Goal: Task Accomplishment & Management: Manage account settings

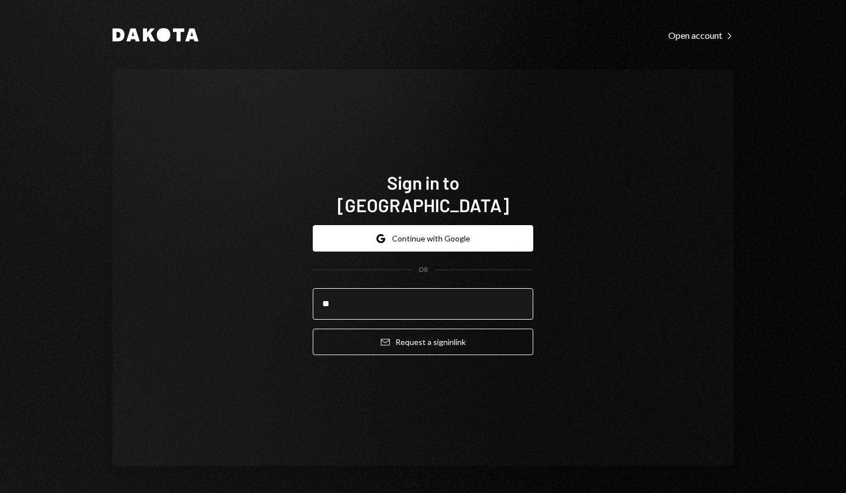
type input "*"
type input "**********"
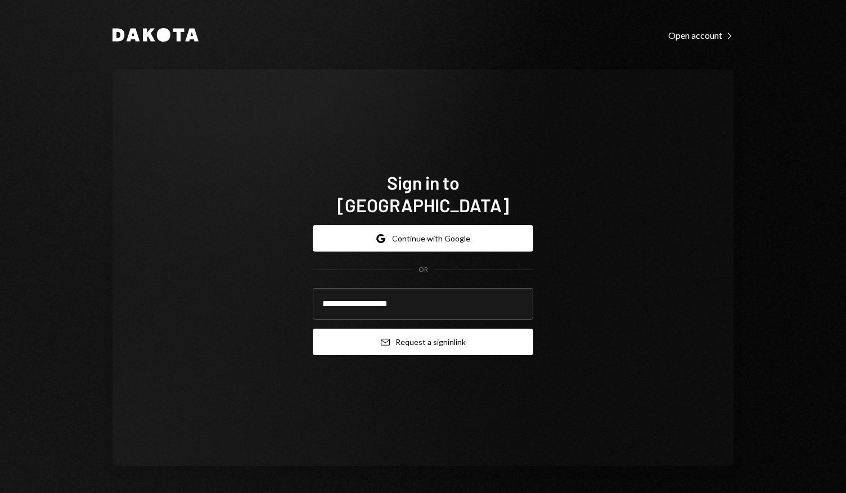
click at [416, 332] on button "Email Request a sign in link" at bounding box center [423, 342] width 221 height 26
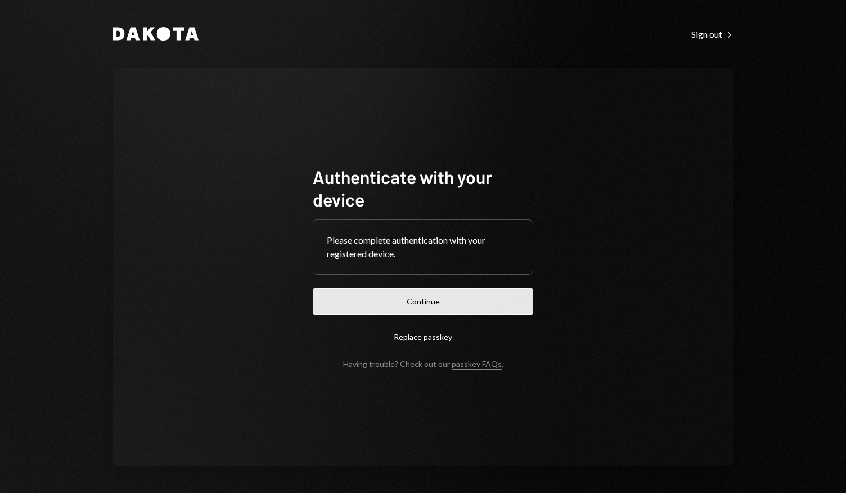
click at [416, 300] on button "Continue" at bounding box center [423, 301] width 221 height 26
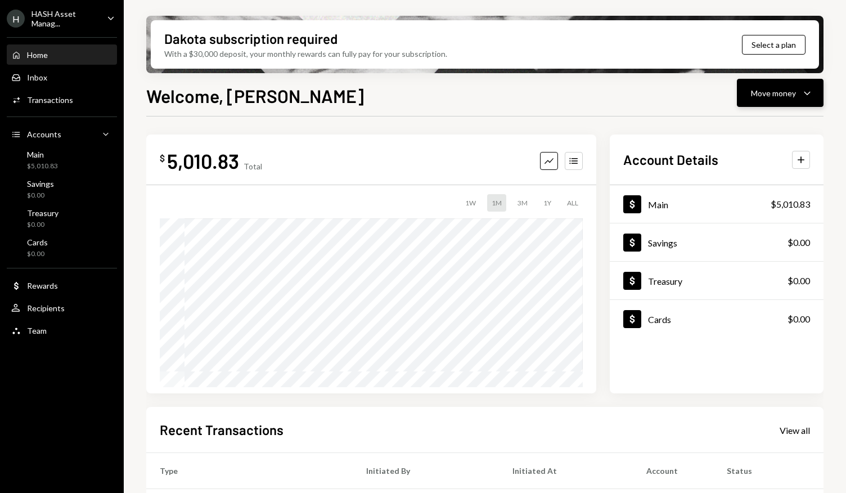
click at [805, 100] on button "Move money Caret Down" at bounding box center [780, 93] width 87 height 28
click at [765, 129] on div "Send" at bounding box center [772, 127] width 82 height 12
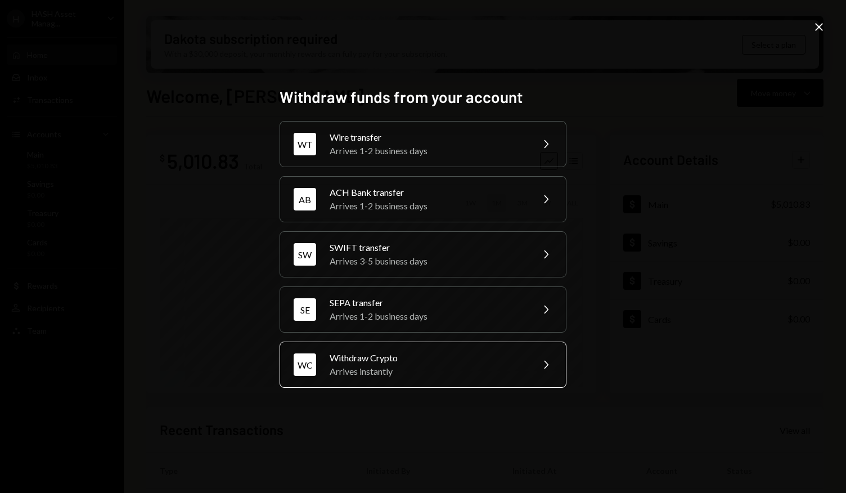
click at [471, 369] on div "Arrives instantly" at bounding box center [428, 372] width 196 height 14
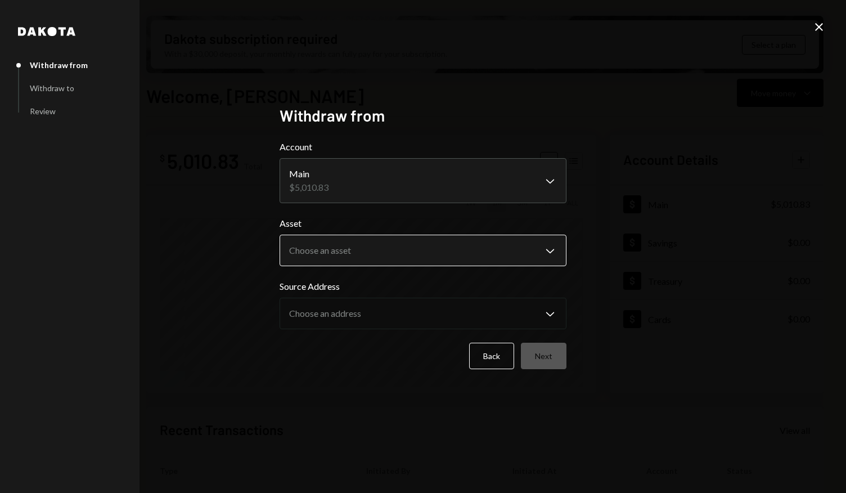
click at [447, 247] on body "H HASH Asset Manag... Caret Down Home Home Inbox Inbox Activities Transactions …" at bounding box center [423, 246] width 846 height 493
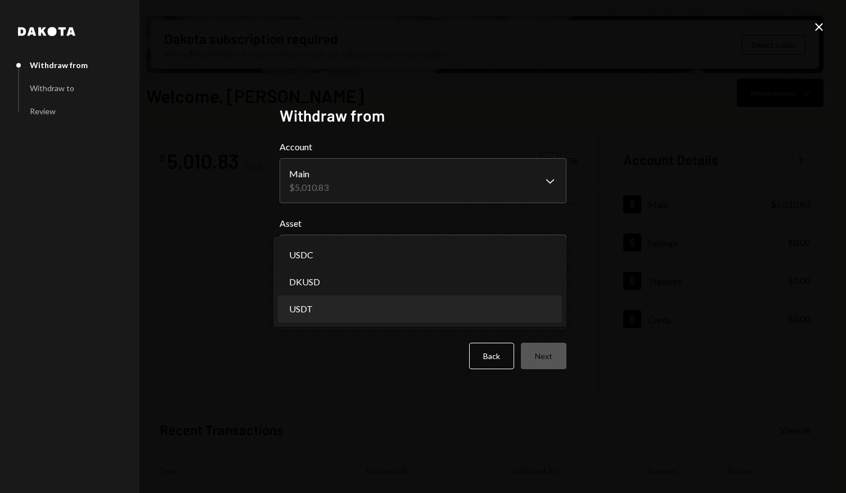
select select "****"
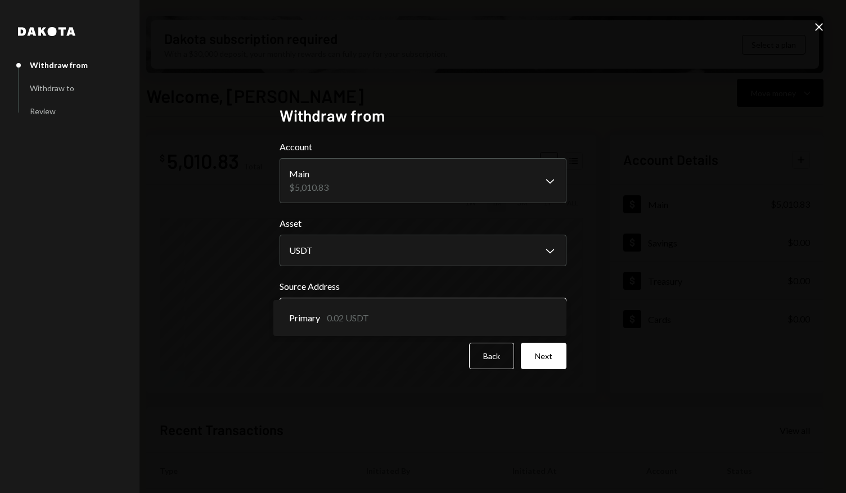
click at [407, 320] on body "H HASH Asset Manag... Caret Down Home Home Inbox Inbox Activities Transactions …" at bounding box center [423, 246] width 846 height 493
click at [396, 362] on div "Back Next" at bounding box center [423, 356] width 287 height 26
click at [495, 357] on button "Back" at bounding box center [491, 356] width 45 height 26
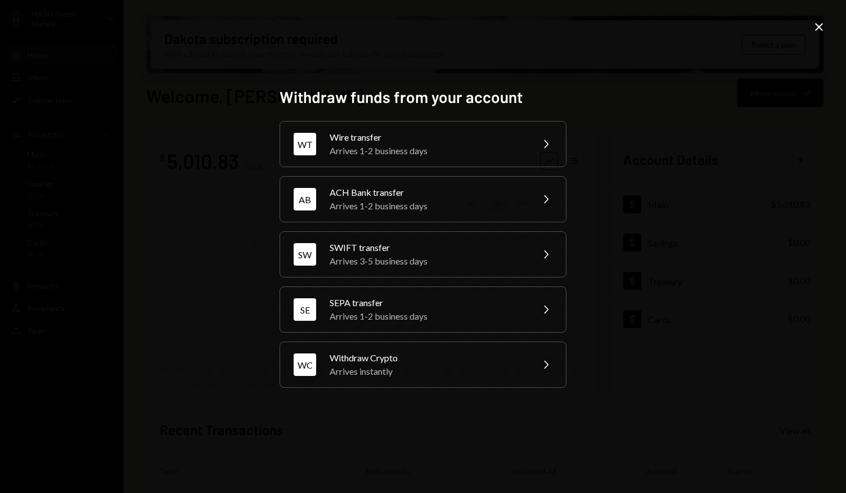
click at [714, 290] on div "Withdraw funds from your account WT Wire transfer Arrives 1-2 business days Che…" at bounding box center [423, 246] width 846 height 493
click at [821, 34] on div "Close" at bounding box center [820, 27] width 14 height 15
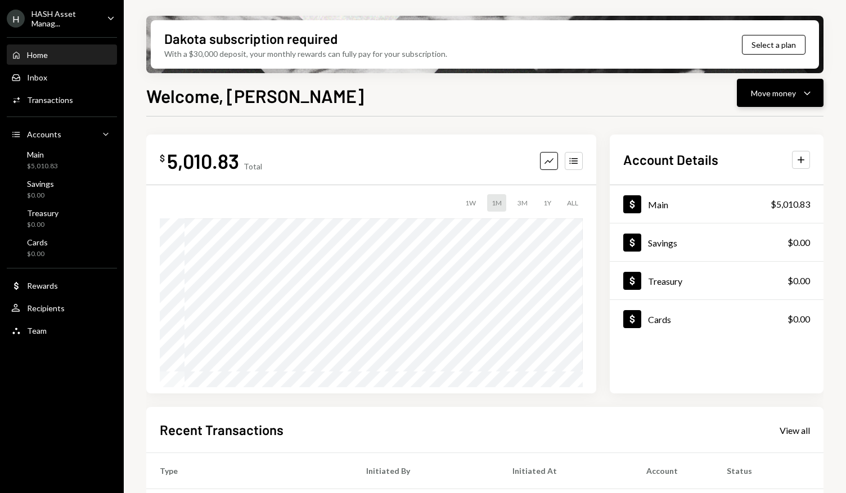
click at [799, 97] on div "Move money Caret Down" at bounding box center [780, 93] width 59 height 14
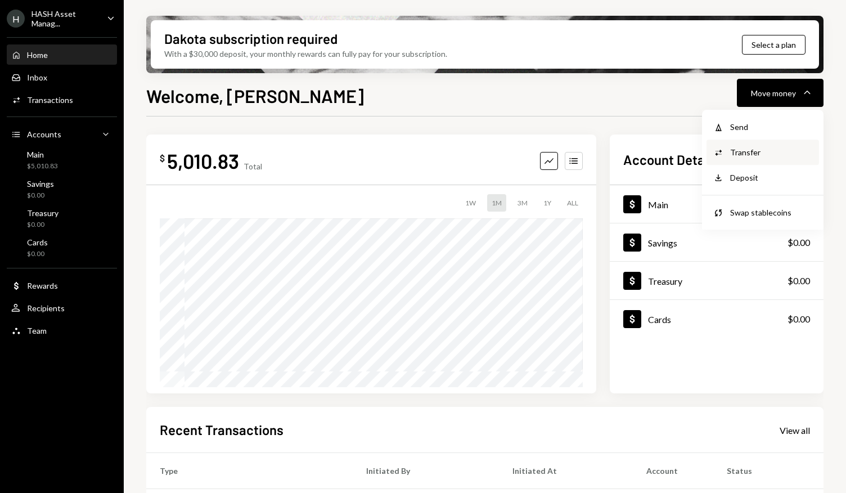
click at [767, 153] on div "Transfer" at bounding box center [772, 152] width 82 height 12
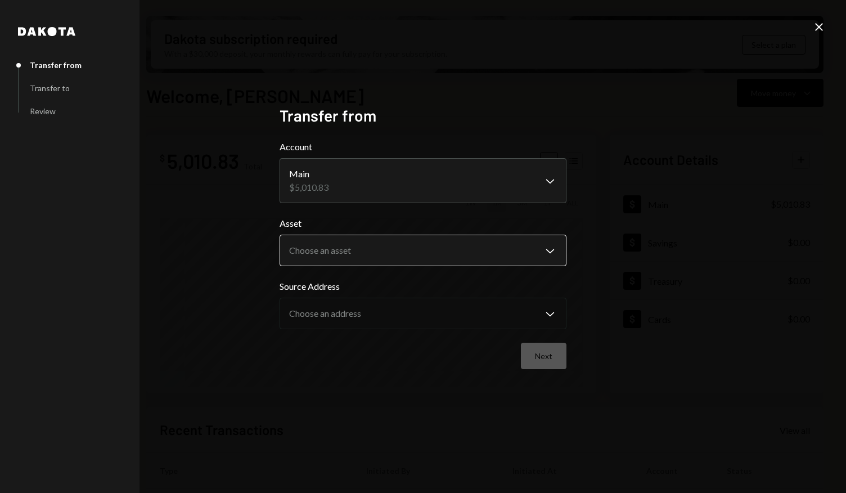
click at [546, 247] on body "H HASH Asset Manag... Caret Down Home Home Inbox Inbox Activities Transactions …" at bounding box center [423, 246] width 846 height 493
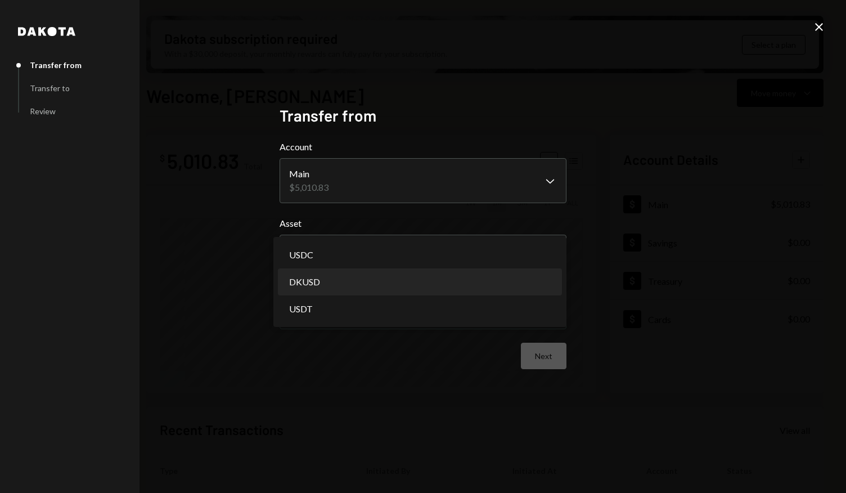
select select "*****"
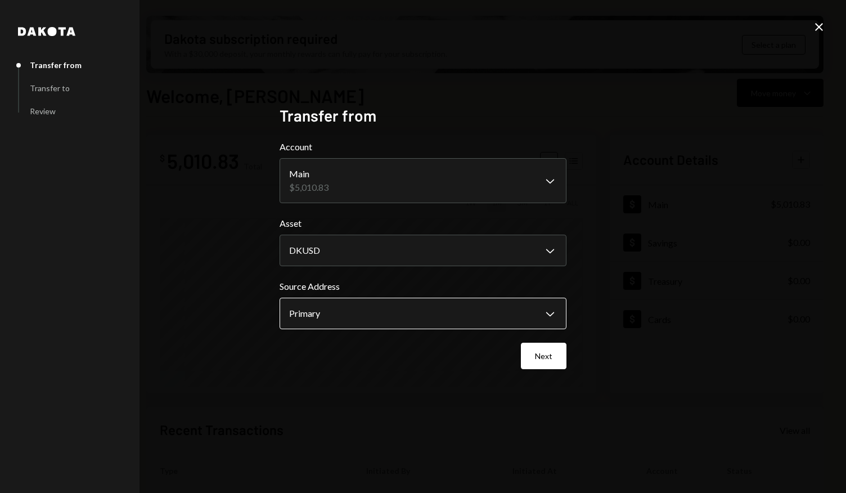
click at [469, 313] on body "H HASH Asset Manag... Caret Down Home Home Inbox Inbox Activities Transactions …" at bounding box center [423, 246] width 846 height 493
click at [400, 382] on div "**********" at bounding box center [423, 246] width 287 height 281
click at [541, 359] on button "Next" at bounding box center [544, 356] width 46 height 26
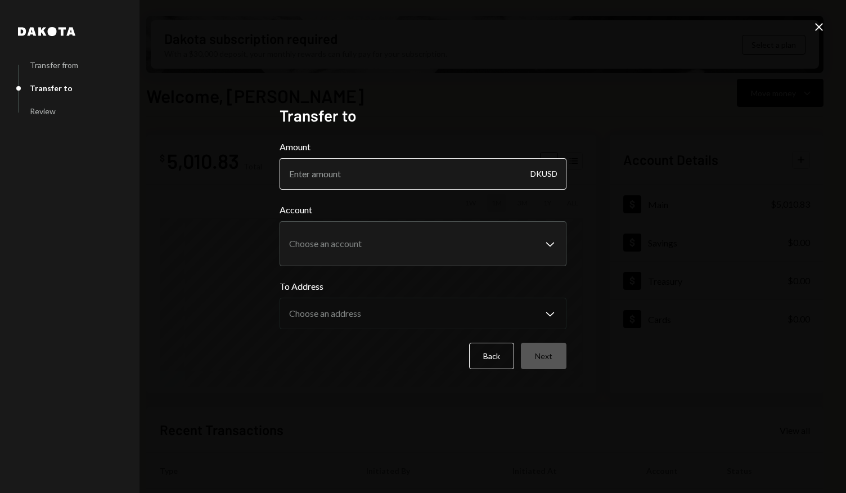
click at [505, 176] on input "Amount" at bounding box center [423, 174] width 287 height 32
type input "4"
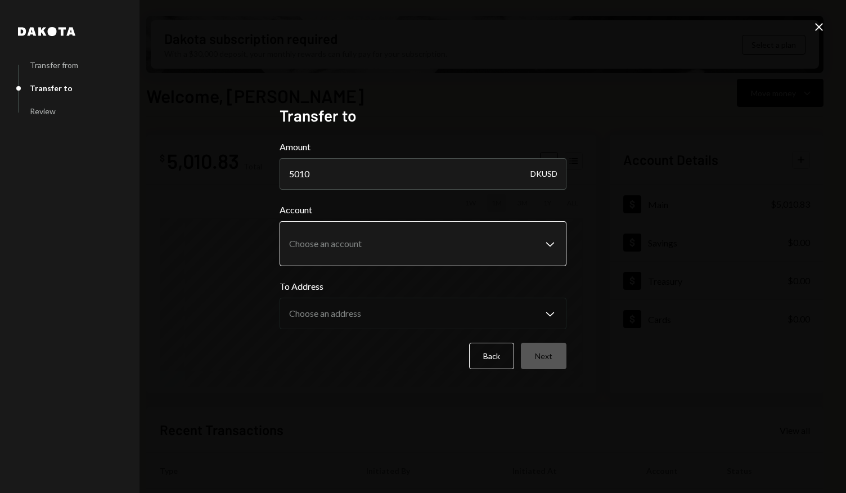
type input "5010"
click at [531, 251] on body "H HASH Asset Manag... Caret Down Home Home Inbox Inbox Activities Transactions …" at bounding box center [423, 246] width 846 height 493
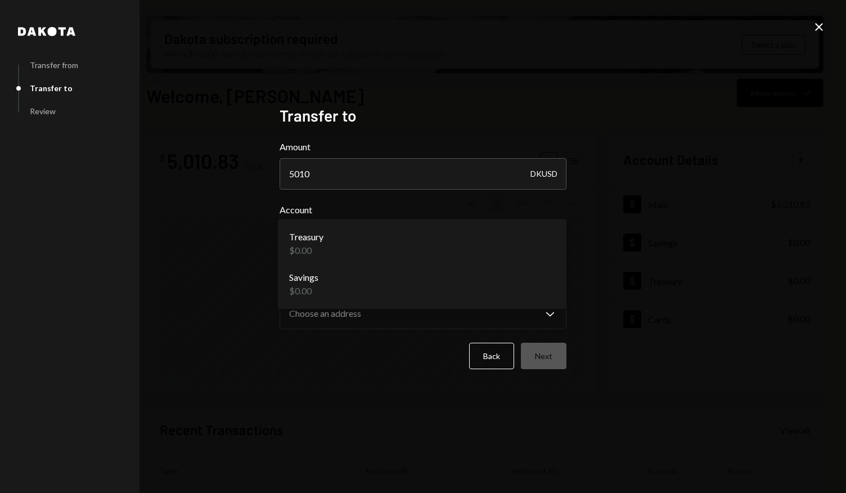
click at [618, 290] on div "**********" at bounding box center [423, 246] width 846 height 493
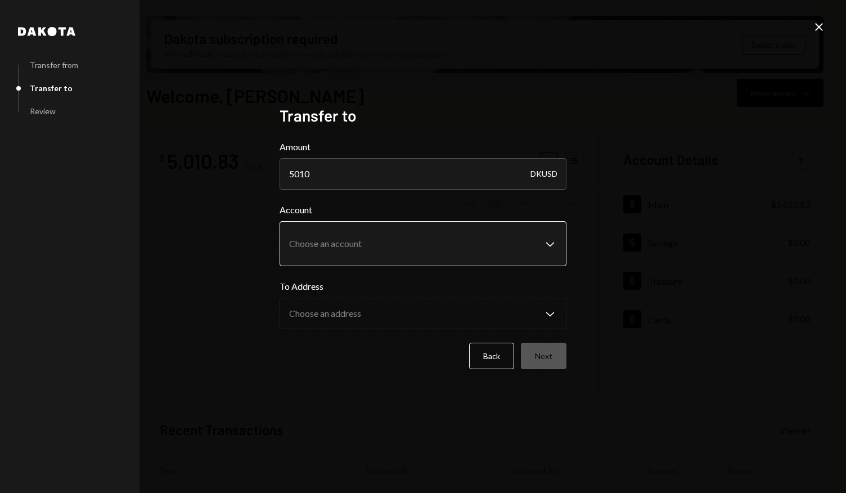
click at [563, 249] on body "H HASH Asset Manag... Caret Down Home Home Inbox Inbox Activities Transactions …" at bounding box center [423, 246] width 846 height 493
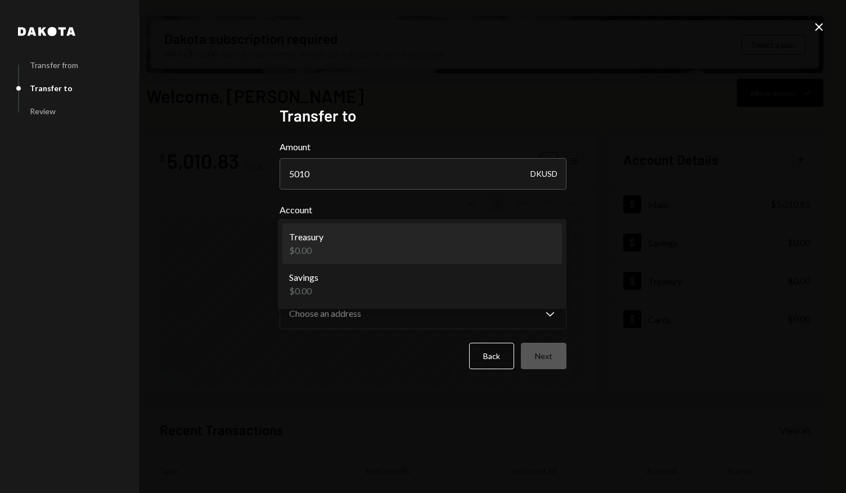
select select "**********"
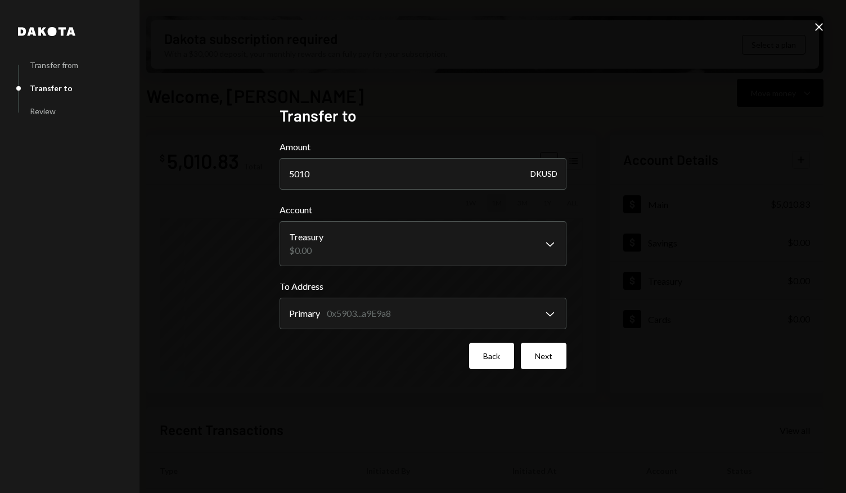
click at [488, 356] on button "Back" at bounding box center [491, 356] width 45 height 26
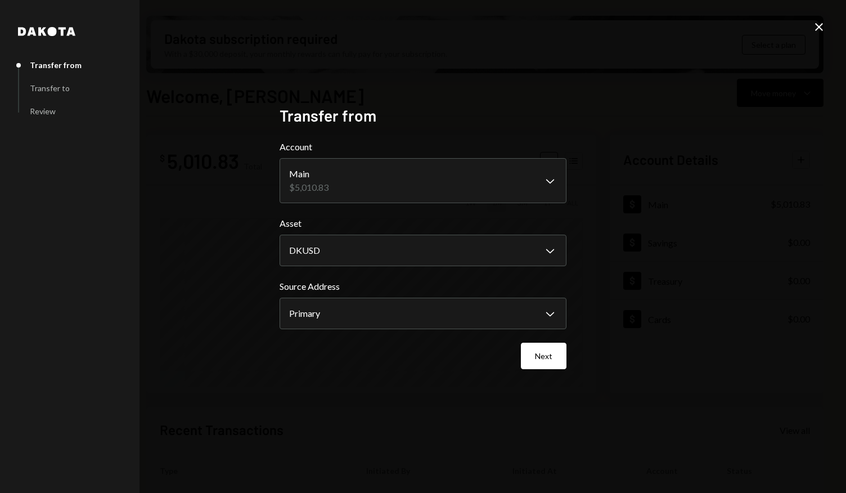
click at [488, 356] on div "Next" at bounding box center [423, 356] width 287 height 26
click at [817, 33] on icon "Close" at bounding box center [820, 27] width 14 height 14
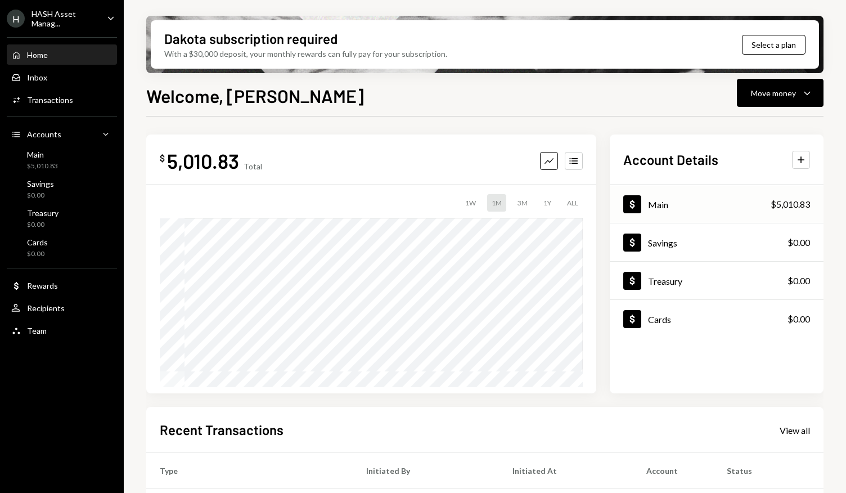
click at [652, 208] on div "Main" at bounding box center [658, 204] width 20 height 11
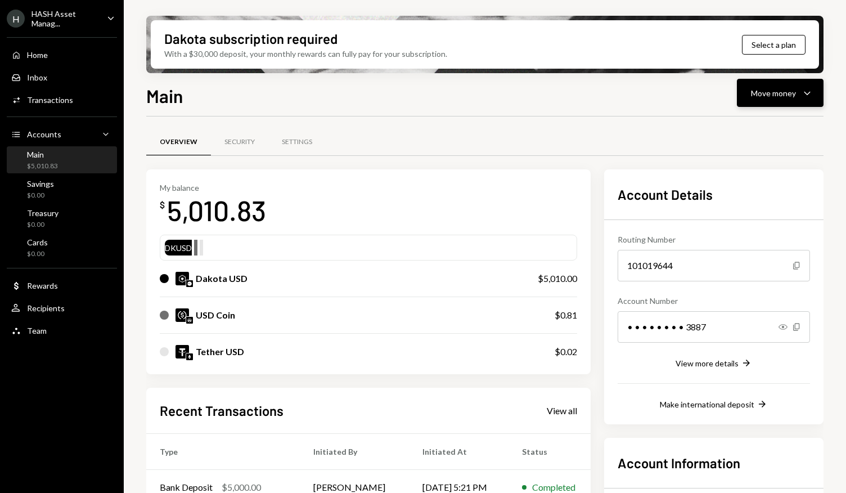
click at [795, 92] on div "Move money" at bounding box center [773, 93] width 45 height 12
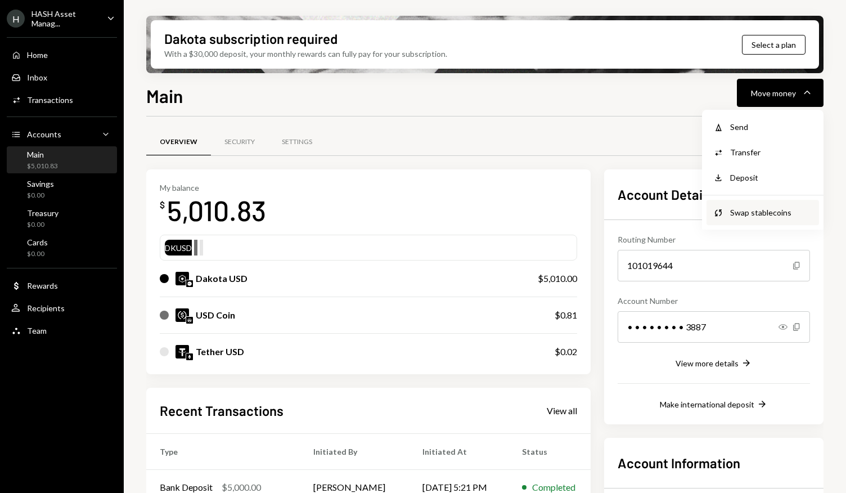
click at [768, 207] on div "Swap stablecoins" at bounding box center [772, 213] width 82 height 12
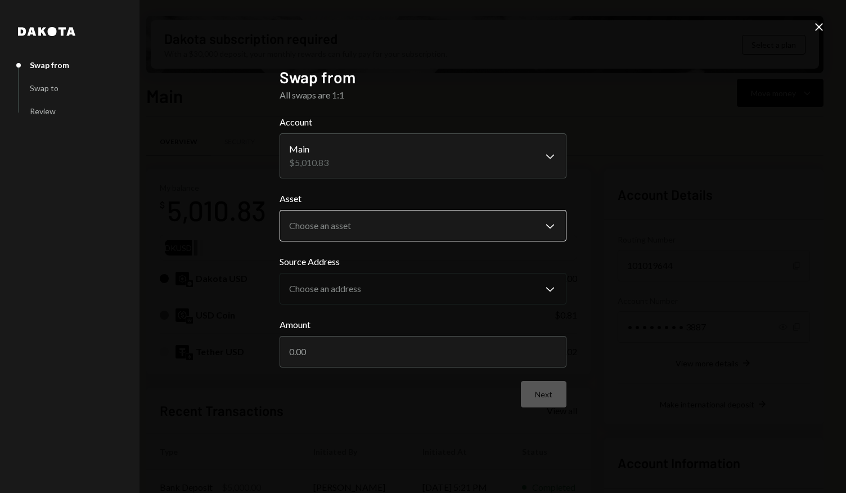
click at [550, 217] on body "H HASH Asset Manag... Caret Down Home Home Inbox Inbox Activities Transactions …" at bounding box center [423, 246] width 846 height 493
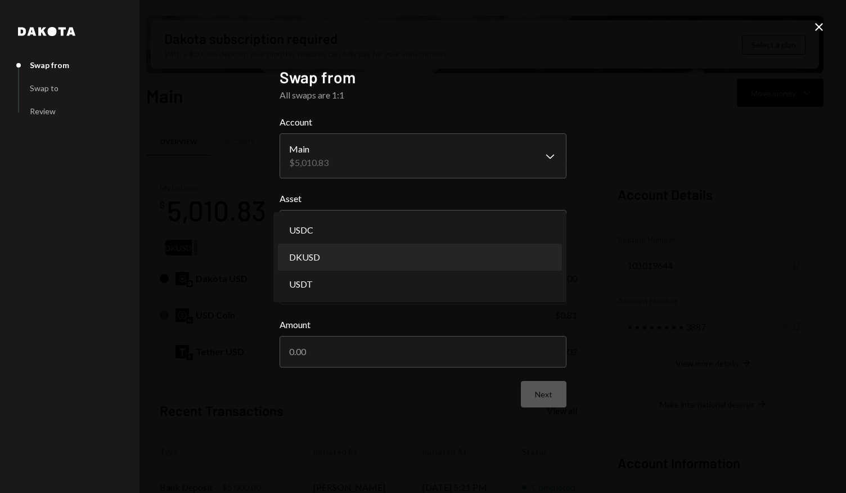
select select "*****"
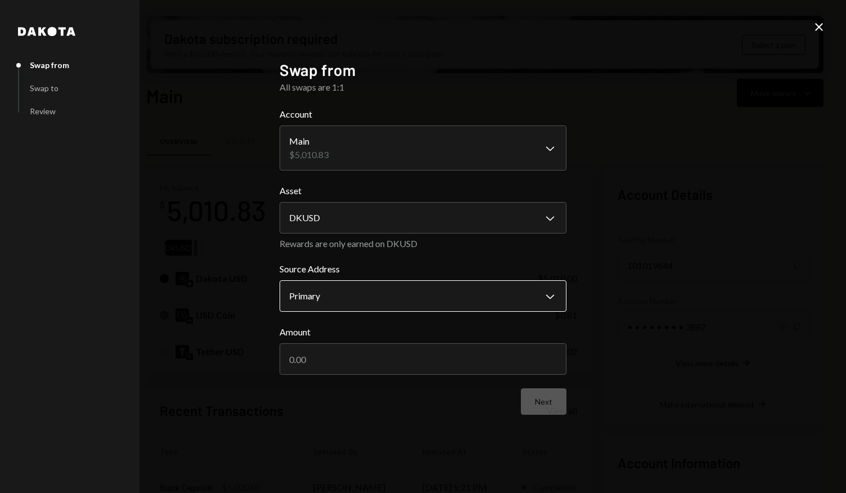
click at [423, 294] on body "H HASH Asset Manag... Caret Down Home Home Inbox Inbox Activities Transactions …" at bounding box center [423, 246] width 846 height 493
click at [408, 355] on input "Amount" at bounding box center [423, 359] width 287 height 32
type input "5010"
click at [544, 401] on button "Next" at bounding box center [544, 401] width 46 height 26
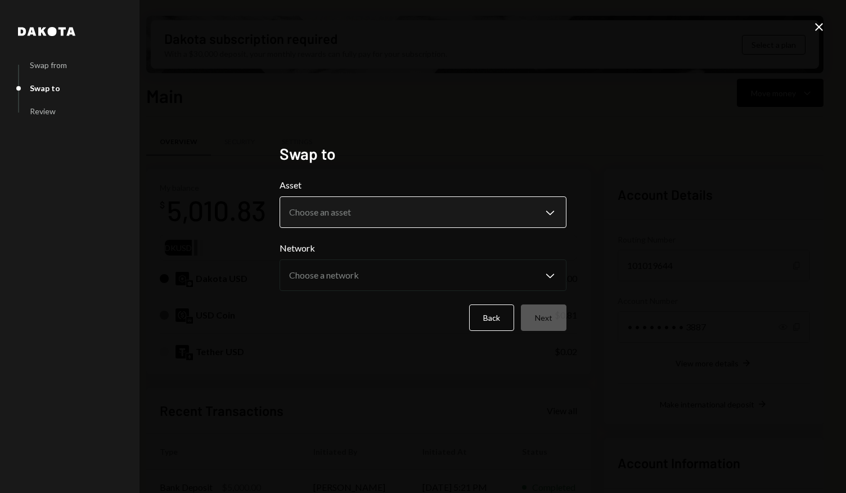
click at [544, 218] on body "H HASH Asset Manag... Caret Down Home Home Inbox Inbox Activities Transactions …" at bounding box center [423, 246] width 846 height 493
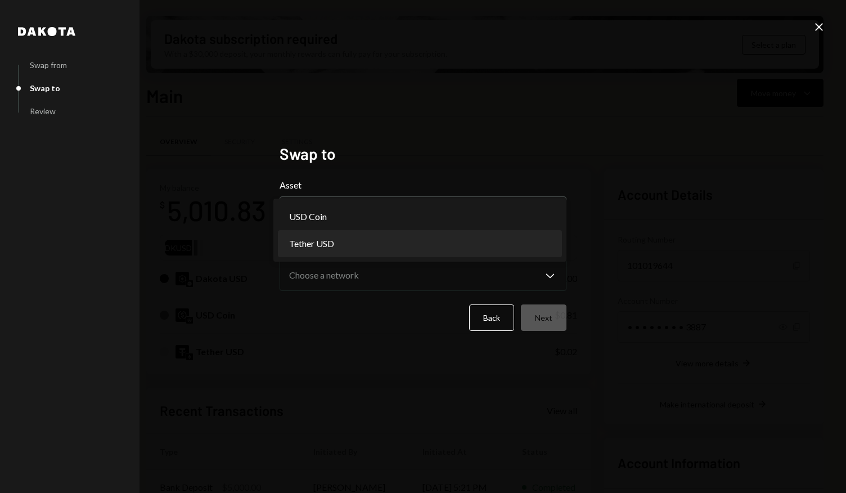
select select "****"
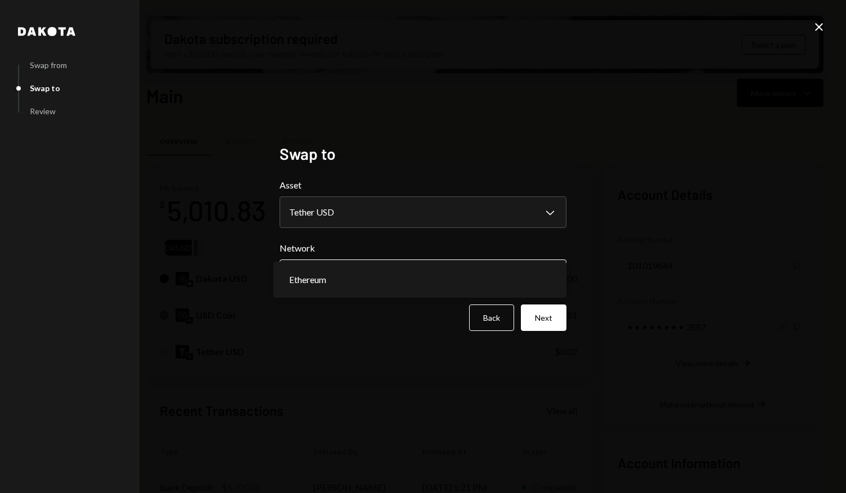
click at [536, 284] on body "H HASH Asset Manag... Caret Down Home Home Inbox Inbox Activities Transactions …" at bounding box center [423, 246] width 846 height 493
click at [419, 351] on div "**********" at bounding box center [423, 247] width 314 height 232
click at [510, 272] on body "H HASH Asset Manag... Caret Down Home Home Inbox Inbox Activities Transactions …" at bounding box center [423, 246] width 846 height 493
click at [553, 318] on button "Next" at bounding box center [544, 317] width 46 height 26
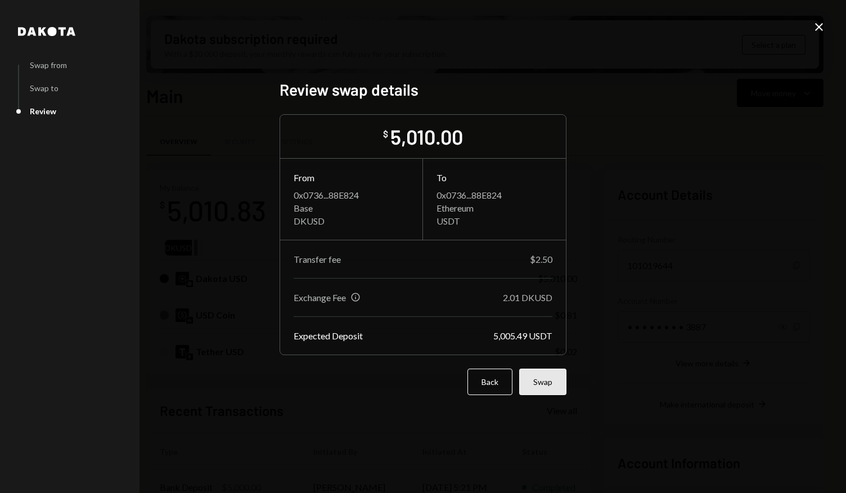
click at [540, 382] on button "Swap" at bounding box center [542, 382] width 47 height 26
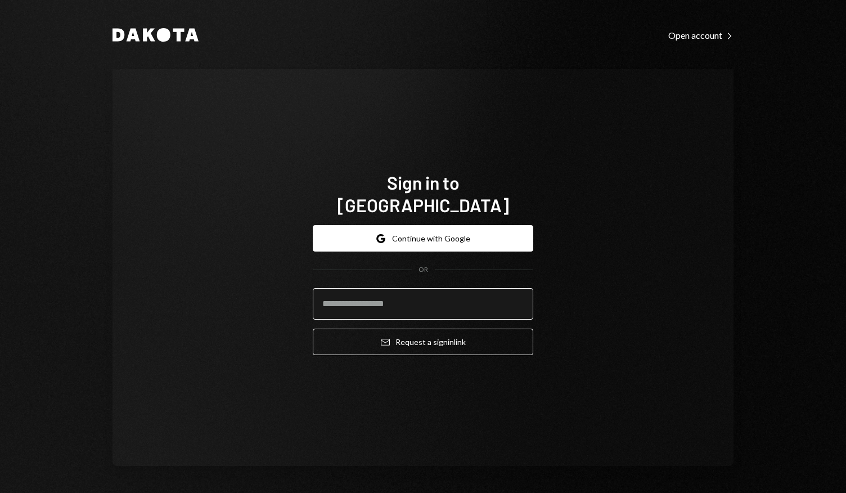
type input "*"
type input "**********"
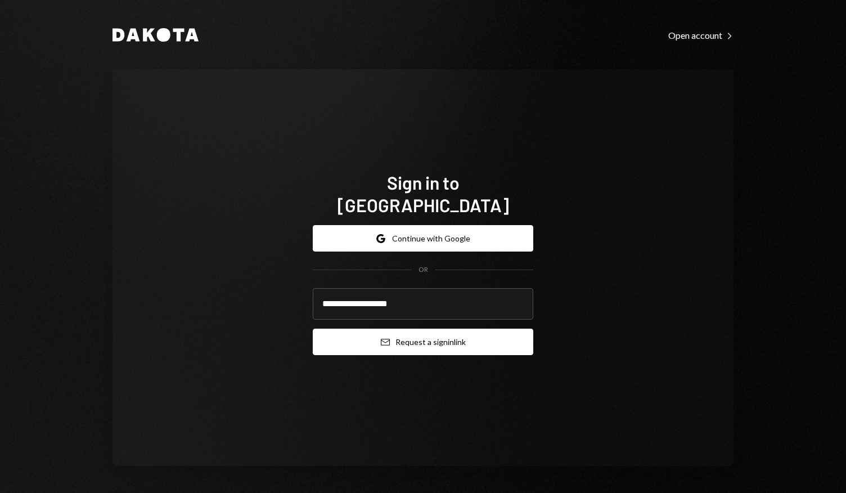
click at [428, 334] on button "Email Request a sign in link" at bounding box center [423, 342] width 221 height 26
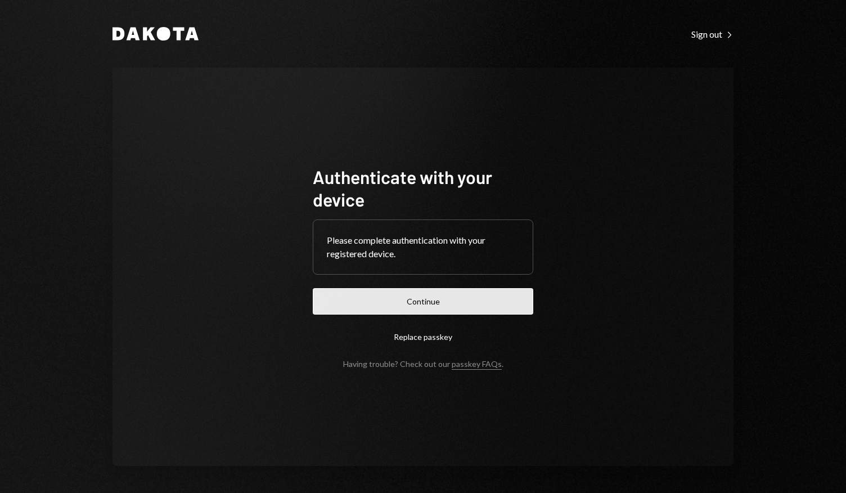
click at [449, 298] on button "Continue" at bounding box center [423, 301] width 221 height 26
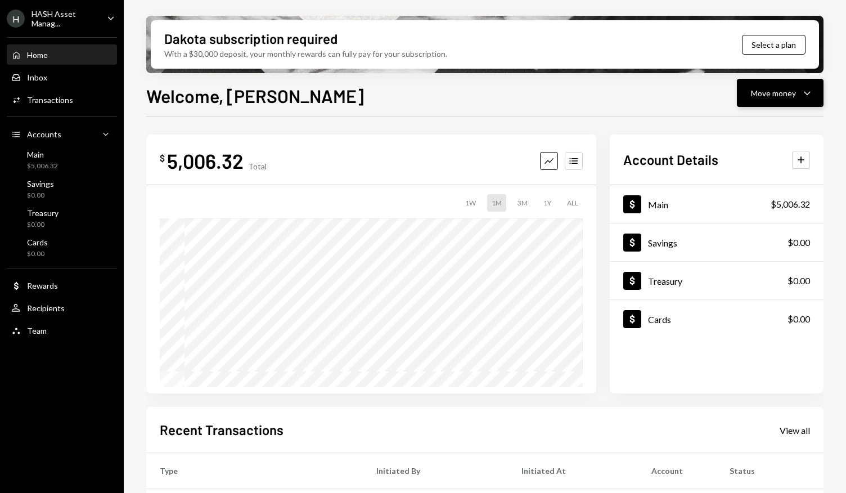
click at [795, 92] on div "Move money" at bounding box center [773, 93] width 45 height 12
click at [754, 128] on div "Send" at bounding box center [772, 127] width 82 height 12
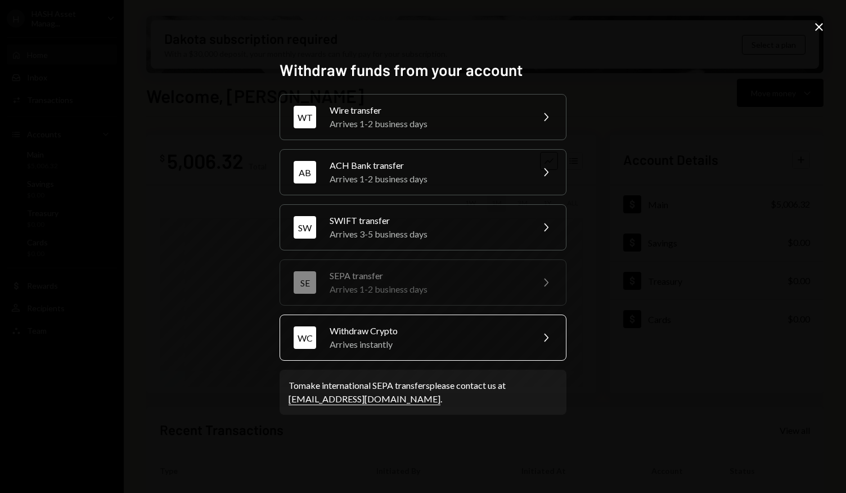
click at [489, 339] on div "Arrives instantly" at bounding box center [428, 345] width 196 height 14
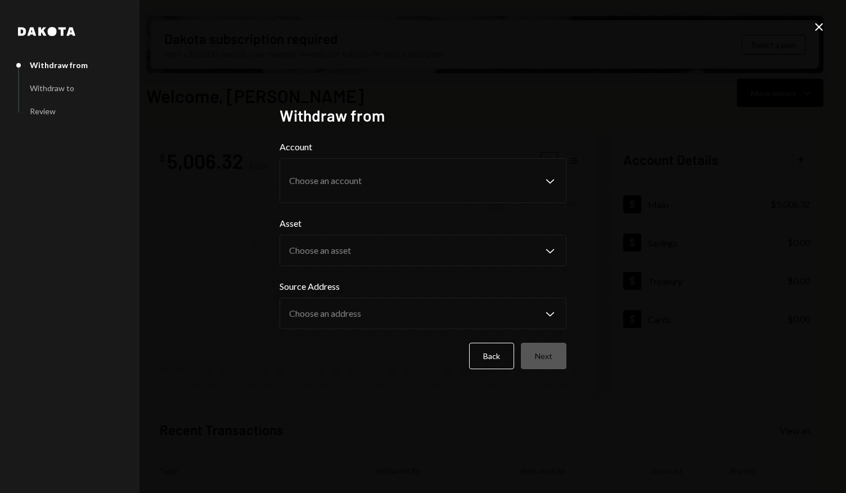
click at [821, 28] on icon at bounding box center [820, 27] width 8 height 8
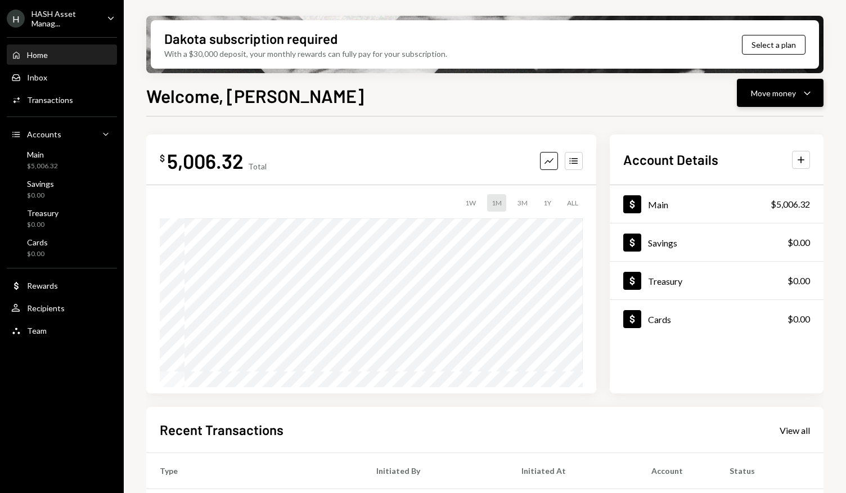
click at [792, 94] on div "Move money" at bounding box center [773, 93] width 45 height 12
click at [742, 124] on div "Send" at bounding box center [772, 127] width 82 height 12
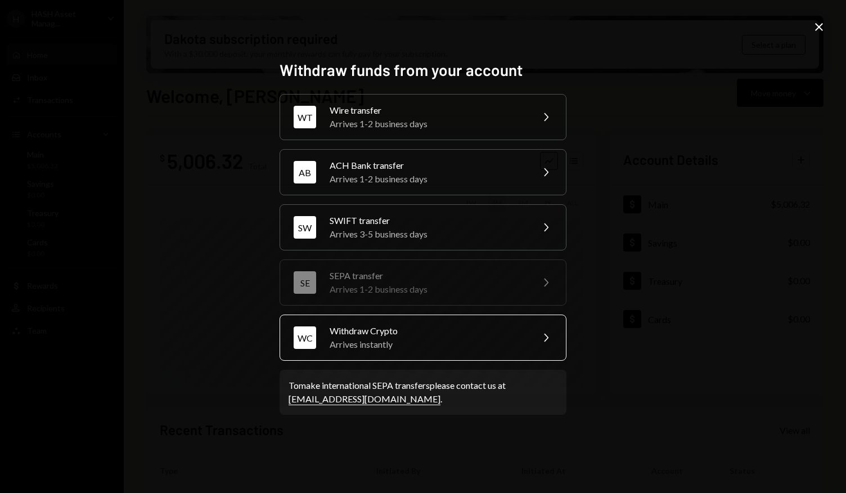
click at [383, 336] on div "Withdraw Crypto" at bounding box center [428, 331] width 196 height 14
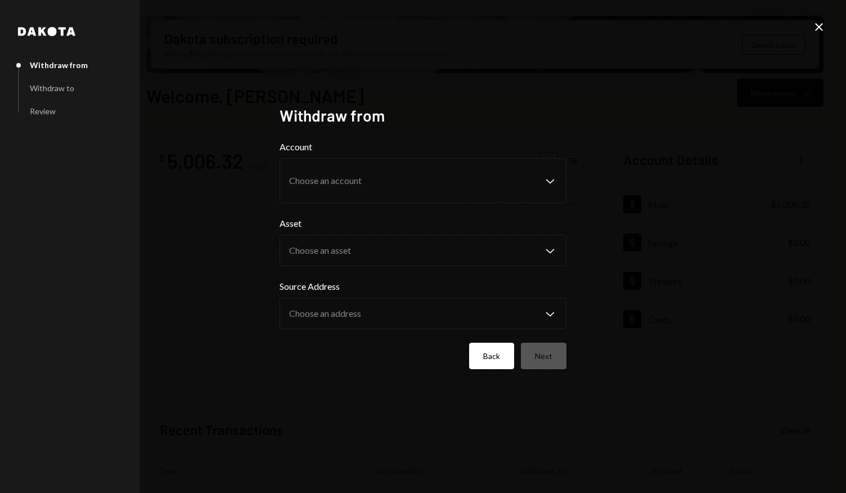
click at [483, 353] on button "Back" at bounding box center [491, 356] width 45 height 26
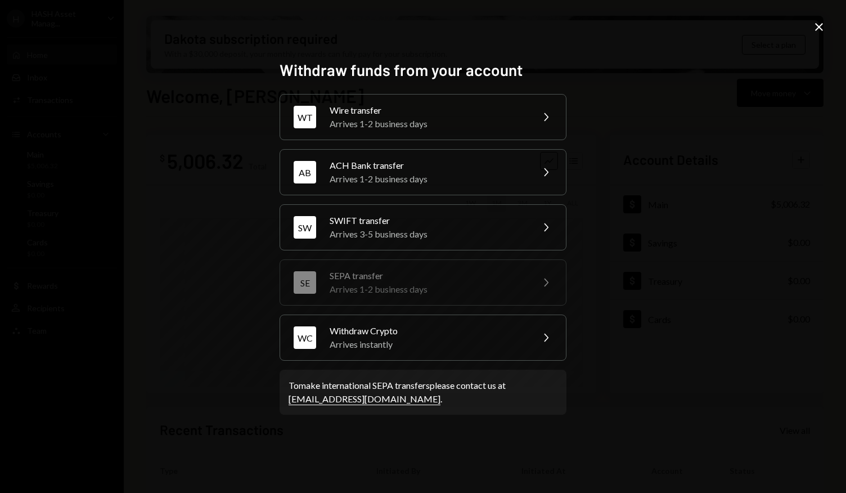
click at [617, 348] on div "Withdraw funds from your account WT Wire transfer Arrives 1-2 business days Che…" at bounding box center [423, 246] width 846 height 493
click at [819, 24] on icon "Close" at bounding box center [820, 27] width 14 height 14
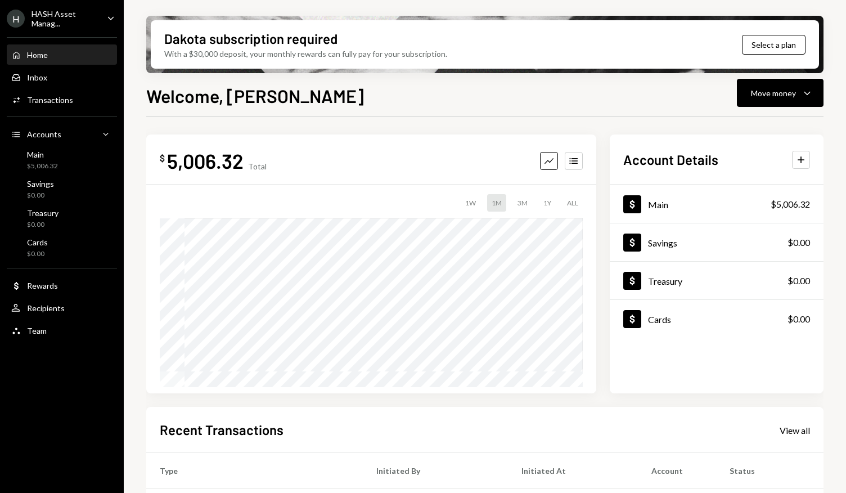
click at [604, 378] on div "$ 5,006.32 Total Graph Accounts 1W 1M 3M 1Y ALL $10.83 Aug 15, 2025 Account Det…" at bounding box center [485, 264] width 678 height 259
click at [801, 93] on icon "Caret Down" at bounding box center [808, 93] width 14 height 14
click at [744, 129] on div "Send" at bounding box center [772, 127] width 82 height 12
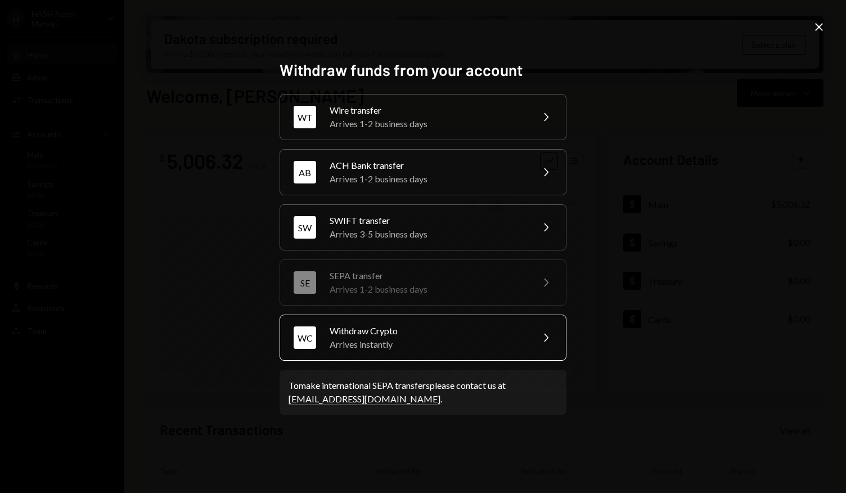
click at [474, 342] on div "Arrives instantly" at bounding box center [428, 345] width 196 height 14
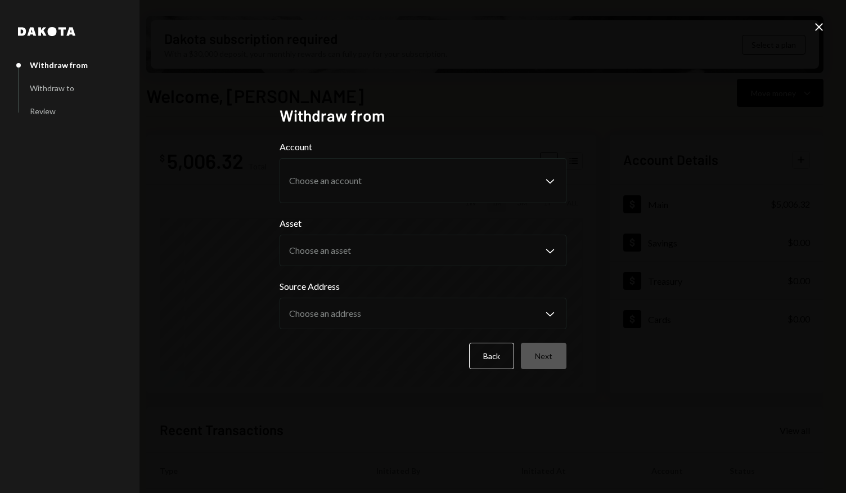
click at [816, 29] on icon "Close" at bounding box center [820, 27] width 14 height 14
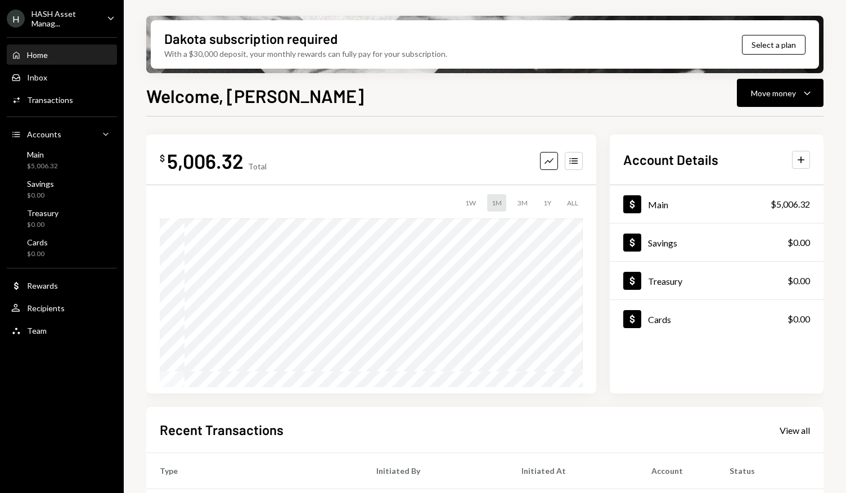
click at [350, 212] on div "1W 1M 3M 1Y ALL" at bounding box center [371, 290] width 423 height 193
